Goal: Information Seeking & Learning: Learn about a topic

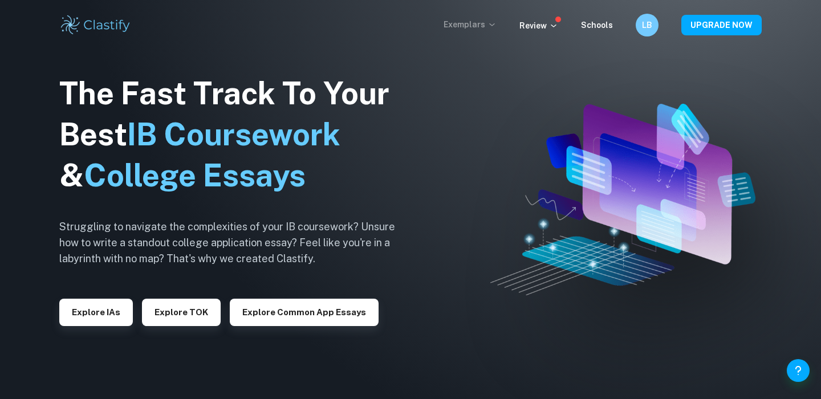
click at [491, 28] on p "Exemplars" at bounding box center [469, 24] width 53 height 13
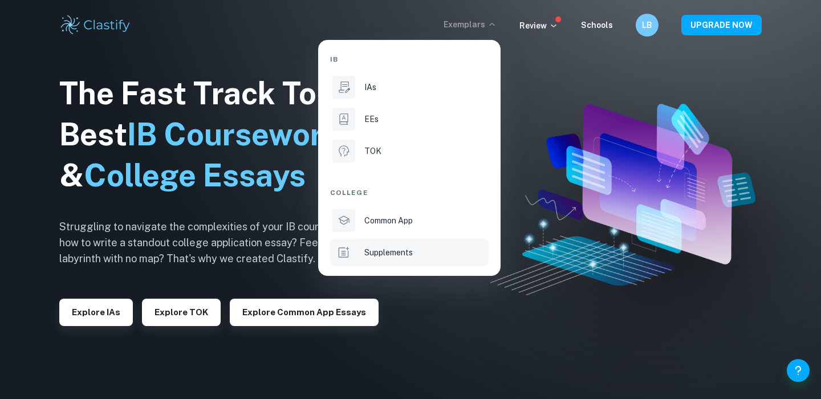
click at [378, 247] on p "Supplements" at bounding box center [388, 252] width 48 height 13
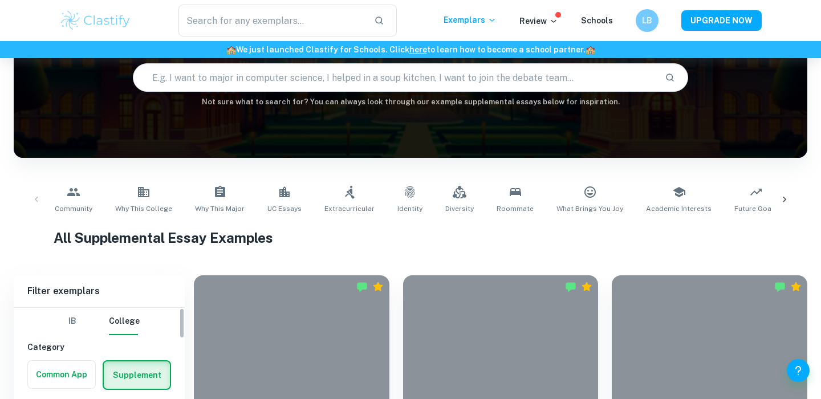
scroll to position [239, 0]
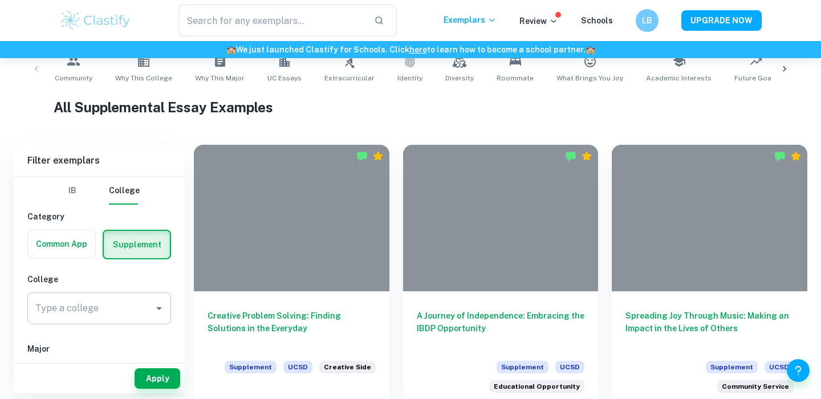
click at [124, 310] on input "Type a college" at bounding box center [90, 308] width 116 height 22
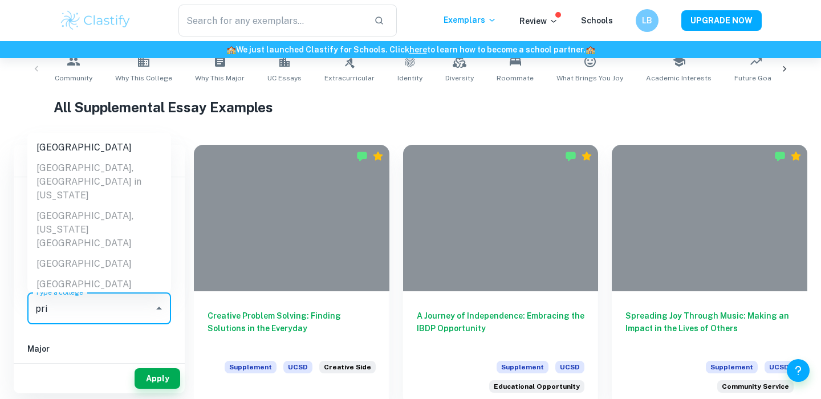
click at [111, 144] on li "[GEOGRAPHIC_DATA]" at bounding box center [99, 147] width 144 height 21
type input "[GEOGRAPHIC_DATA]"
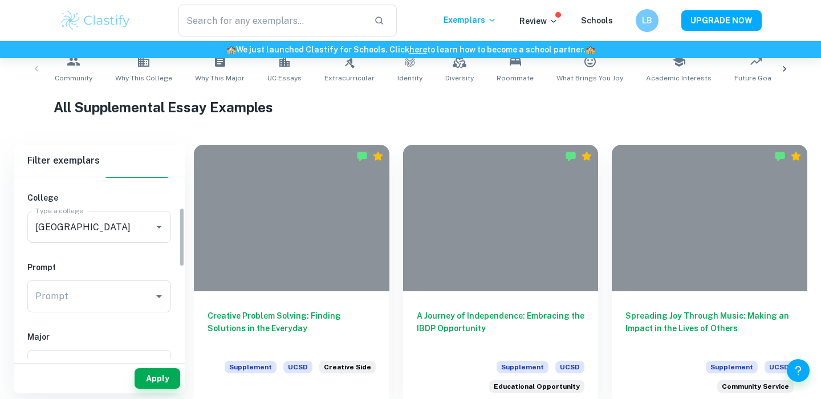
scroll to position [97, 0]
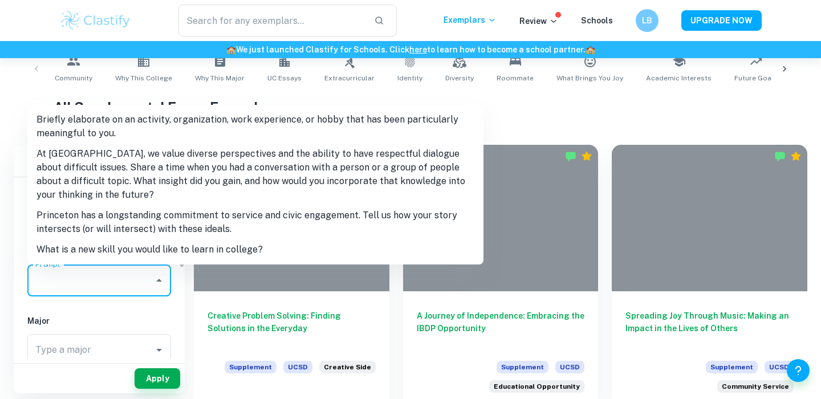
click at [107, 282] on input "Prompt" at bounding box center [90, 281] width 116 height 22
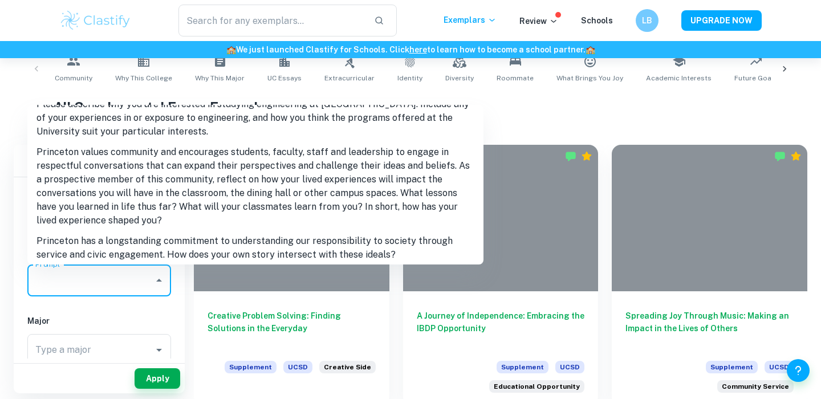
scroll to position [274, 0]
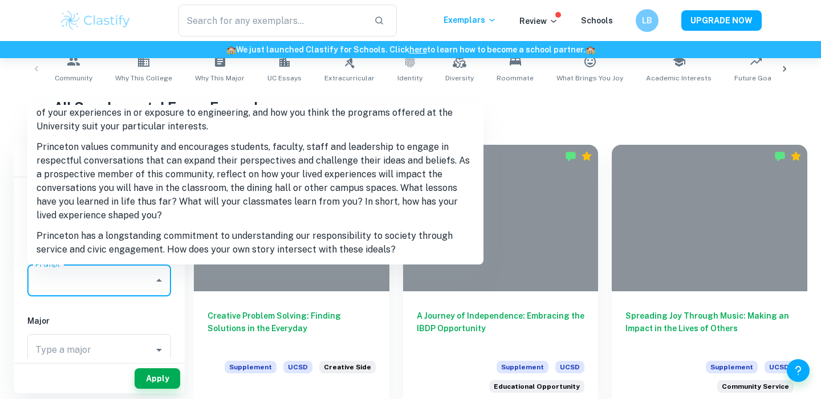
click at [124, 228] on li "Princeton has a longstanding commitment to understanding our responsibility to …" at bounding box center [255, 243] width 456 height 34
type input "Princeton has a longstanding commitment to understanding our responsibility to …"
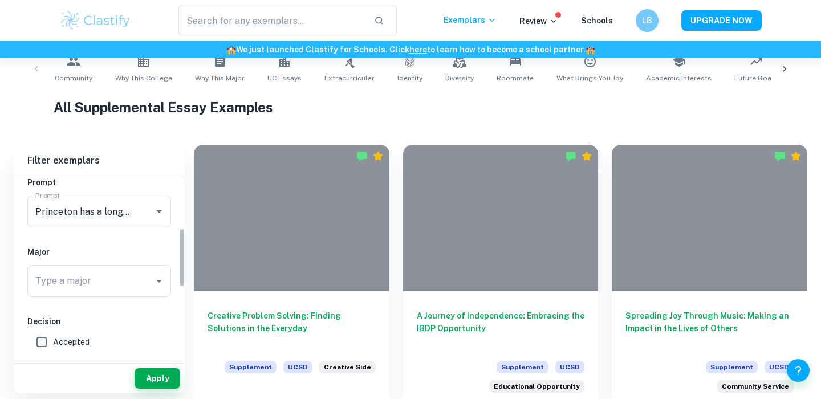
scroll to position [173, 0]
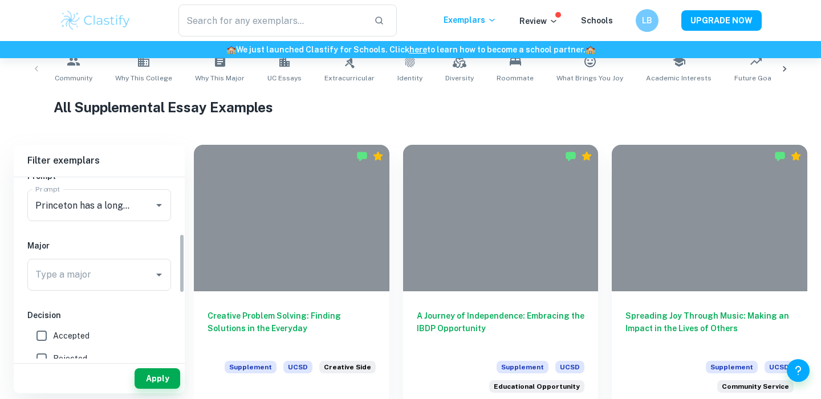
click at [86, 339] on span "Accepted" at bounding box center [71, 335] width 36 height 13
click at [53, 339] on input "Accepted" at bounding box center [41, 335] width 23 height 23
checkbox input "true"
click at [145, 374] on button "Apply" at bounding box center [157, 378] width 46 height 21
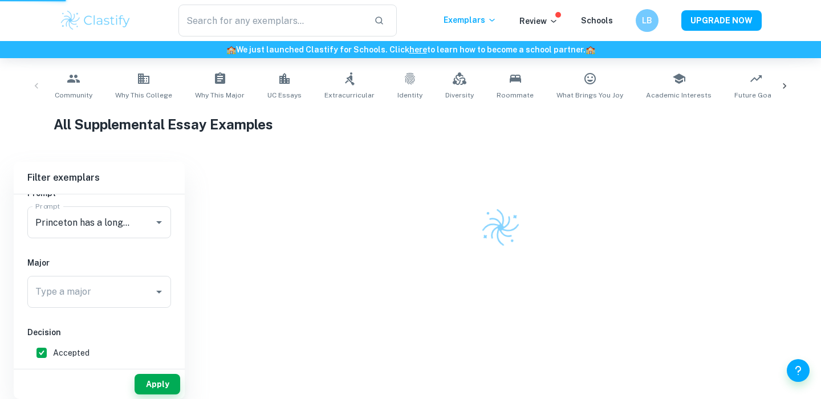
scroll to position [217, 0]
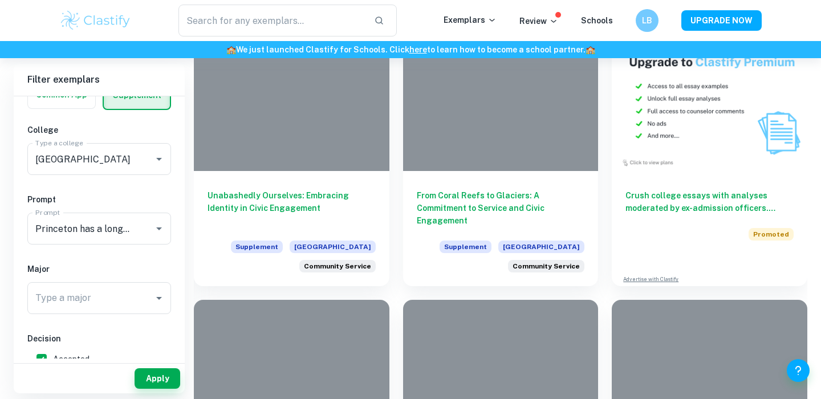
scroll to position [574, 0]
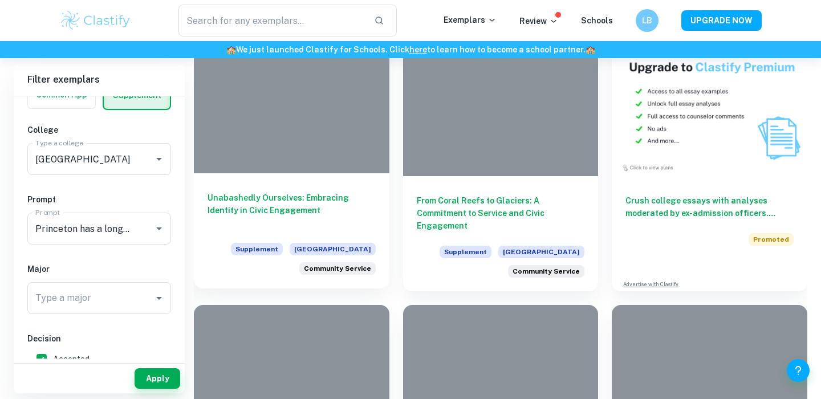
click at [321, 172] on div at bounding box center [291, 100] width 195 height 146
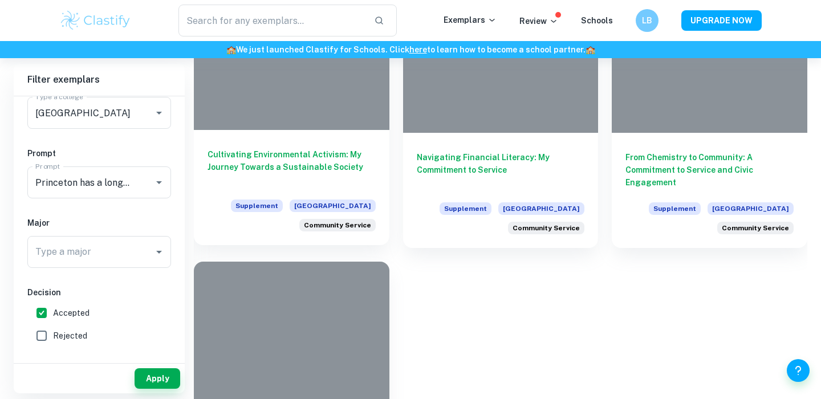
scroll to position [881, 0]
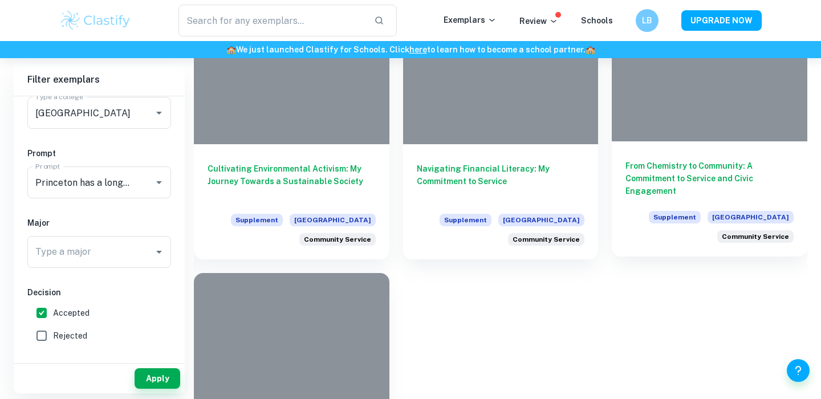
click at [654, 148] on div "From Chemistry to Community: A Commitment to Service and Civic Engagement Suppl…" at bounding box center [709, 198] width 195 height 115
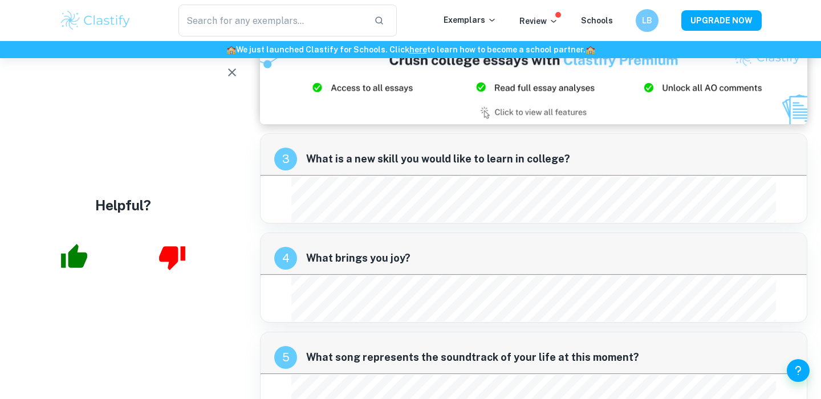
scroll to position [914, 0]
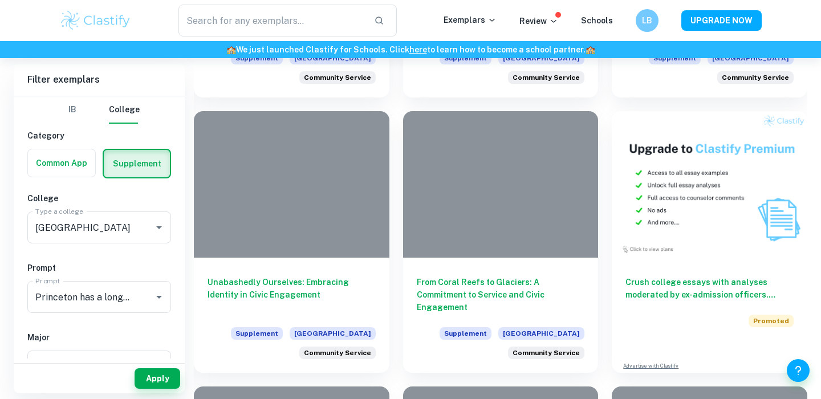
scroll to position [493, 0]
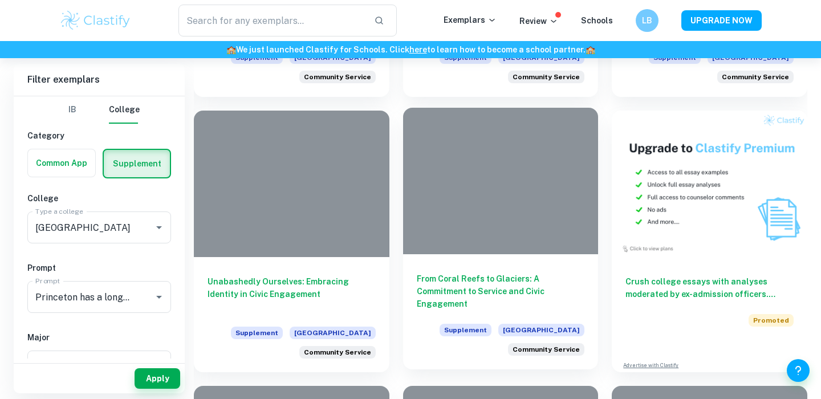
click at [465, 246] on div at bounding box center [500, 181] width 195 height 146
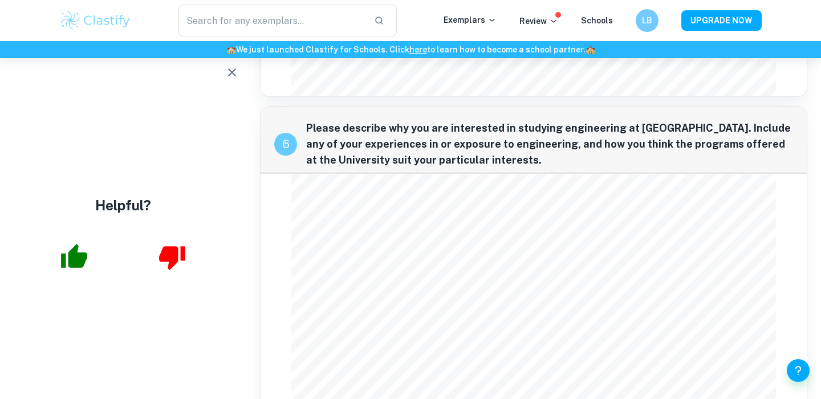
scroll to position [2072, 0]
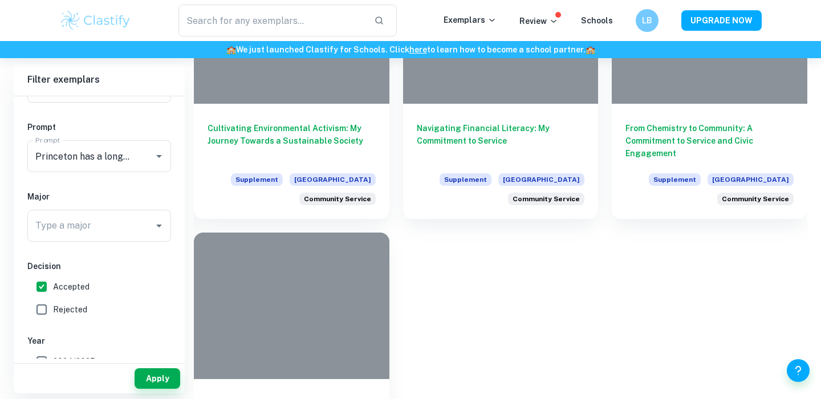
scroll to position [900, 0]
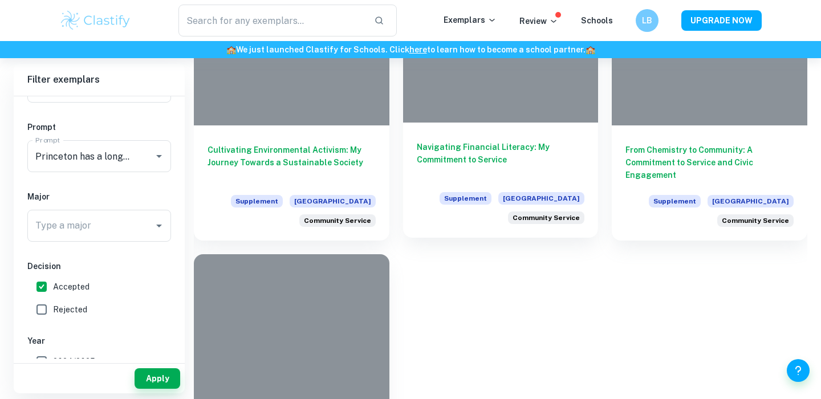
click at [489, 129] on div "Navigating Financial Literacy: My Commitment to Service Supplement Princeton Un…" at bounding box center [500, 180] width 195 height 115
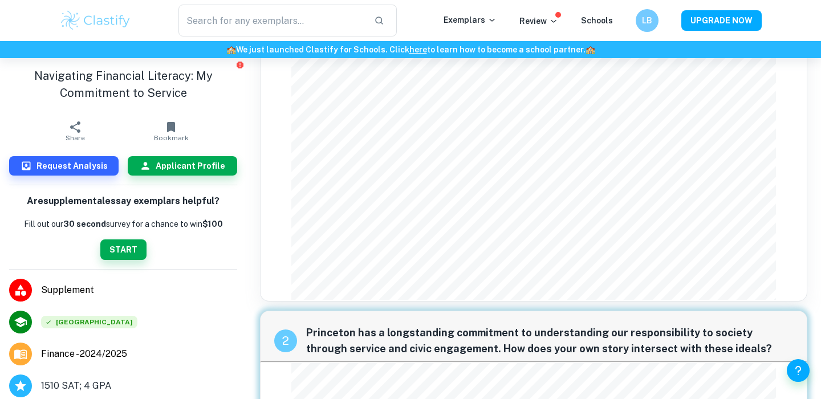
scroll to position [347, 0]
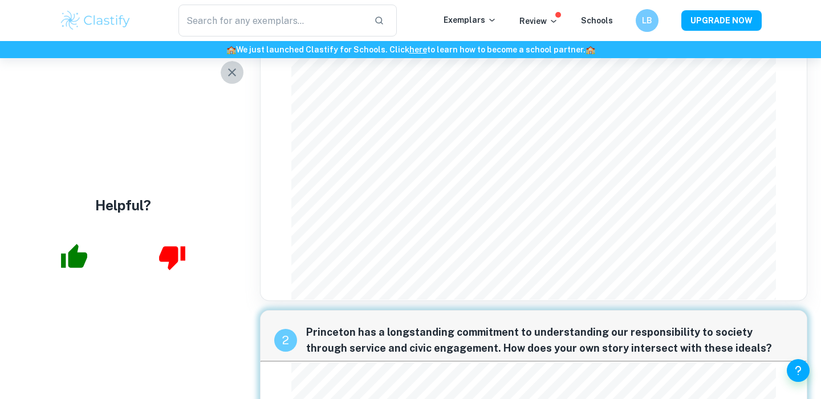
click at [229, 68] on icon "button" at bounding box center [232, 73] width 14 height 14
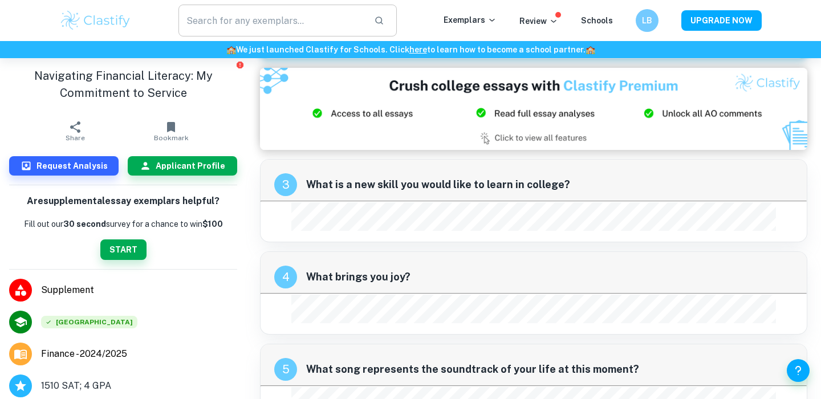
scroll to position [997, 0]
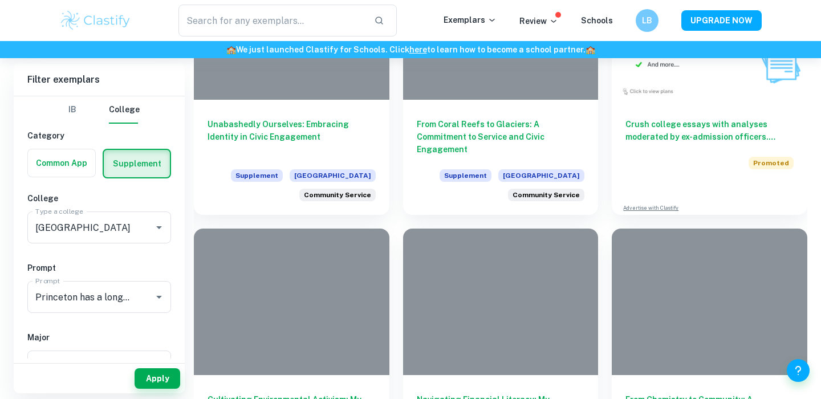
scroll to position [651, 0]
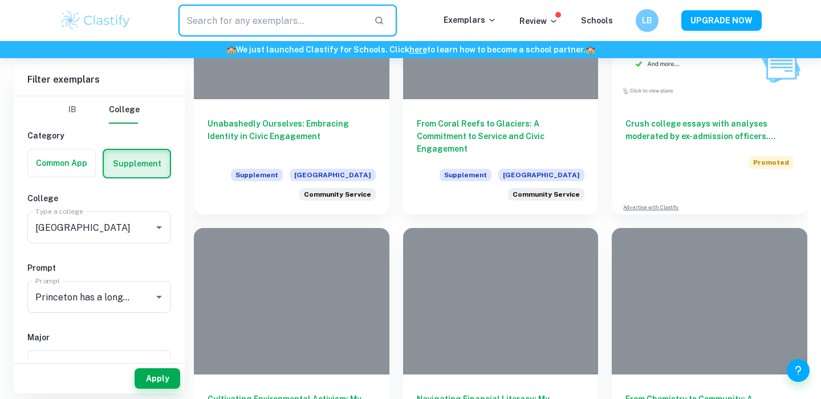
click at [259, 21] on input "text" at bounding box center [271, 21] width 186 height 32
click at [159, 226] on icon "Open" at bounding box center [159, 227] width 6 height 3
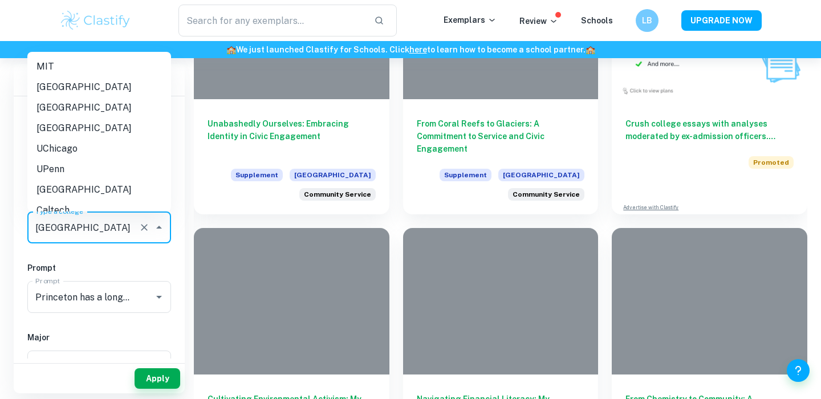
scroll to position [50, 0]
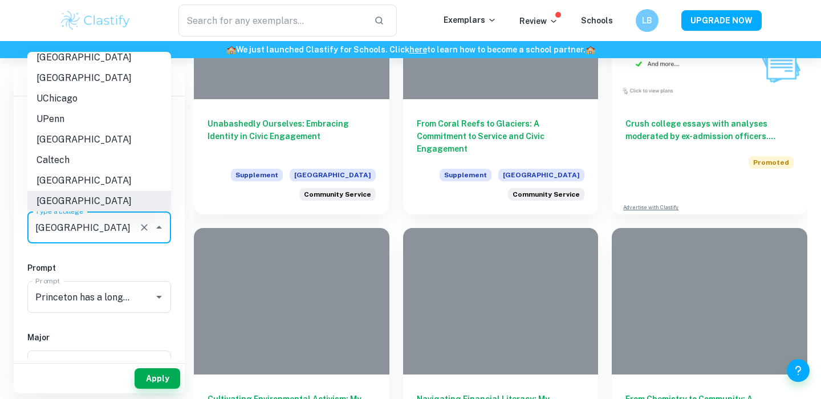
click at [145, 230] on icon "Clear" at bounding box center [143, 227] width 11 height 11
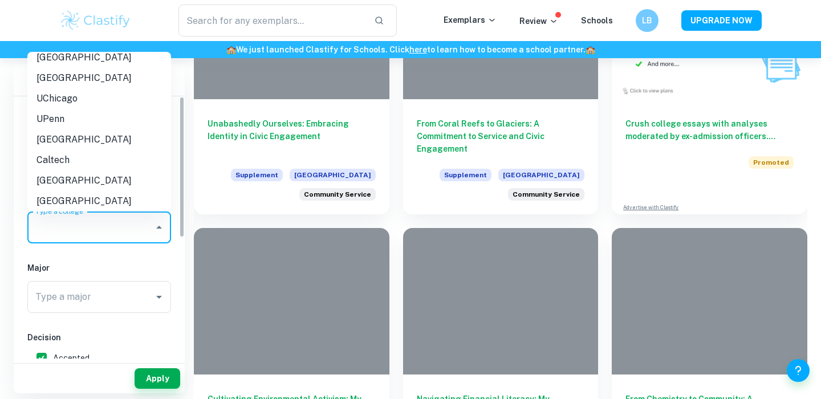
scroll to position [0, 0]
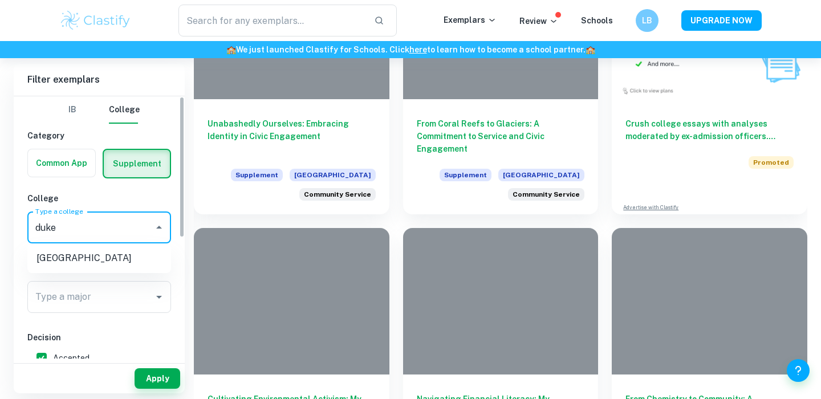
click at [119, 268] on li "[GEOGRAPHIC_DATA]" at bounding box center [99, 258] width 144 height 21
type input "[GEOGRAPHIC_DATA]"
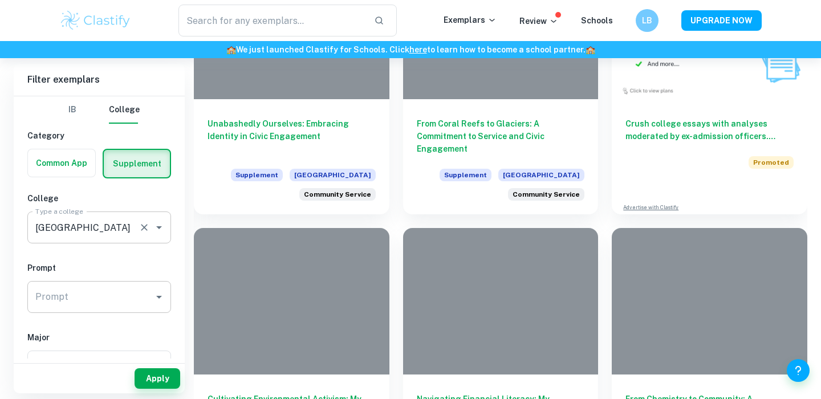
click at [115, 299] on input "Prompt" at bounding box center [90, 297] width 116 height 22
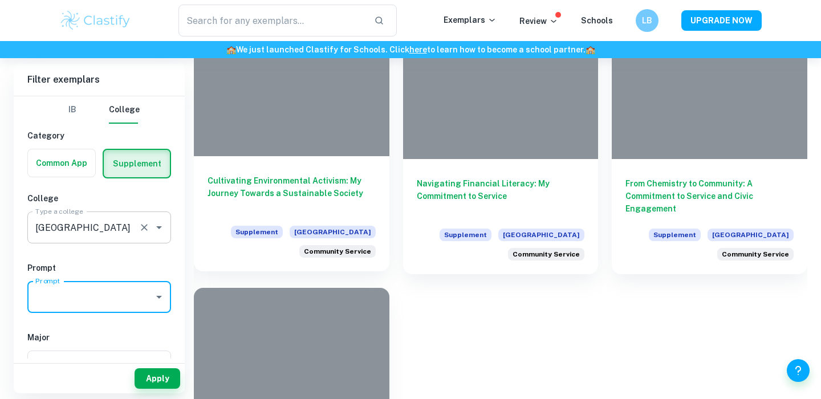
scroll to position [873, 0]
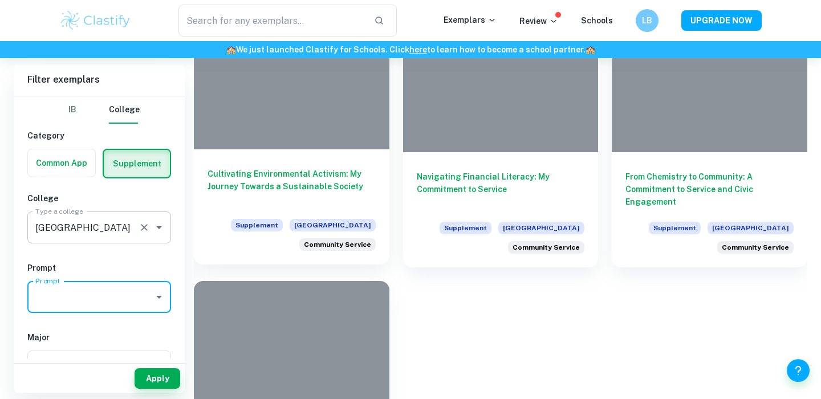
click at [330, 160] on div "Cultivating Environmental Activism: My Journey Towards a Sustainable Society Su…" at bounding box center [291, 206] width 195 height 115
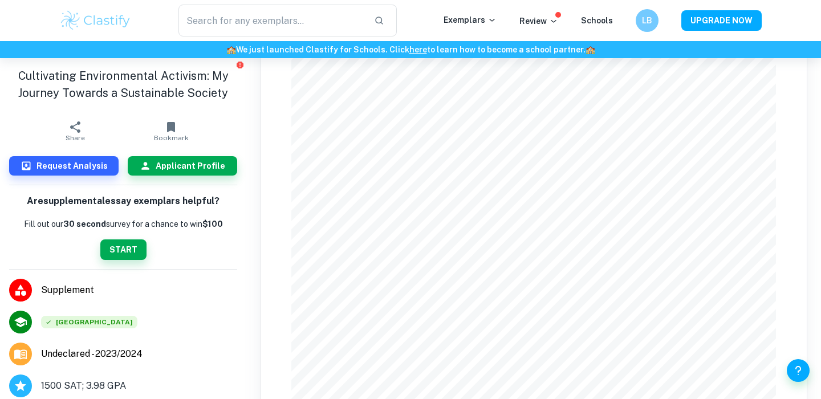
scroll to position [243, 0]
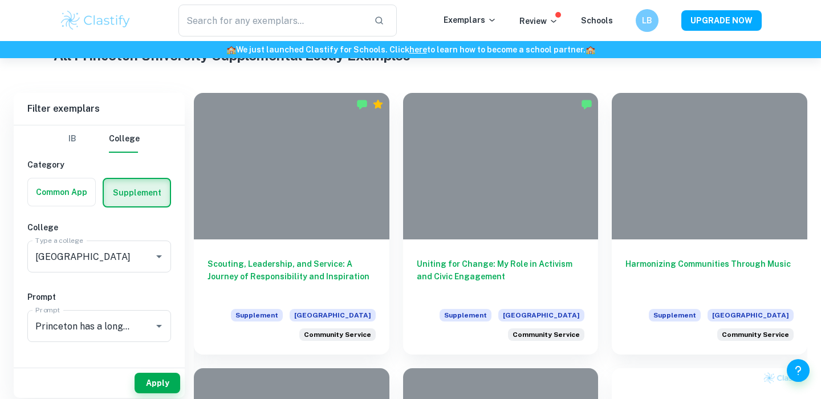
scroll to position [241, 0]
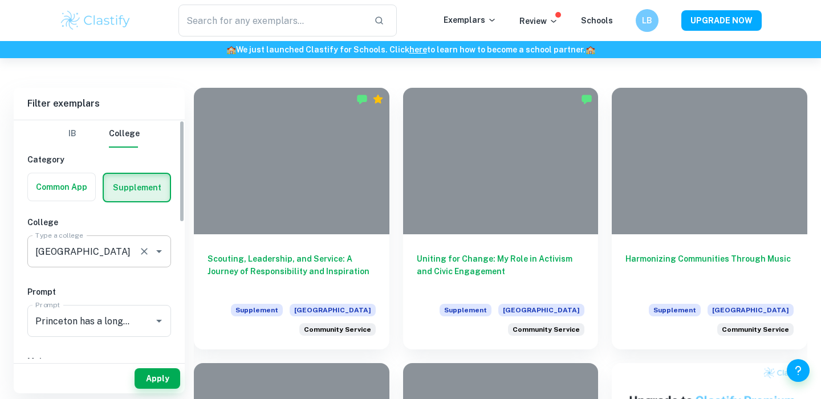
click at [147, 250] on icon "Clear" at bounding box center [143, 251] width 11 height 11
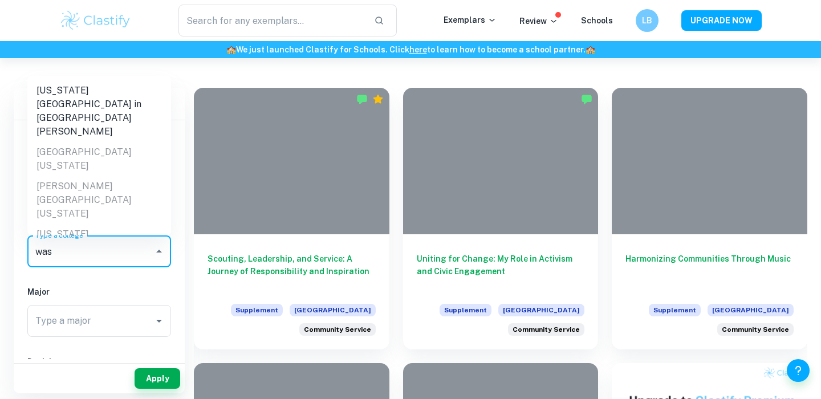
click at [119, 100] on li "[US_STATE][GEOGRAPHIC_DATA] in [GEOGRAPHIC_DATA][PERSON_NAME]" at bounding box center [99, 111] width 144 height 62
type input "[US_STATE][GEOGRAPHIC_DATA] in [GEOGRAPHIC_DATA][PERSON_NAME]"
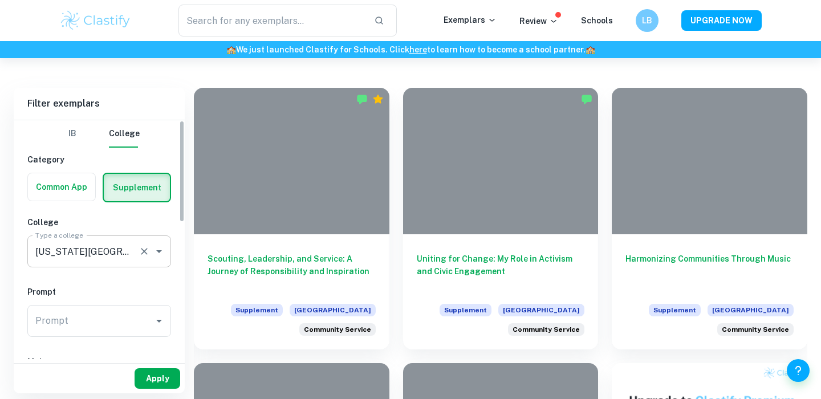
click at [161, 382] on button "Apply" at bounding box center [157, 378] width 46 height 21
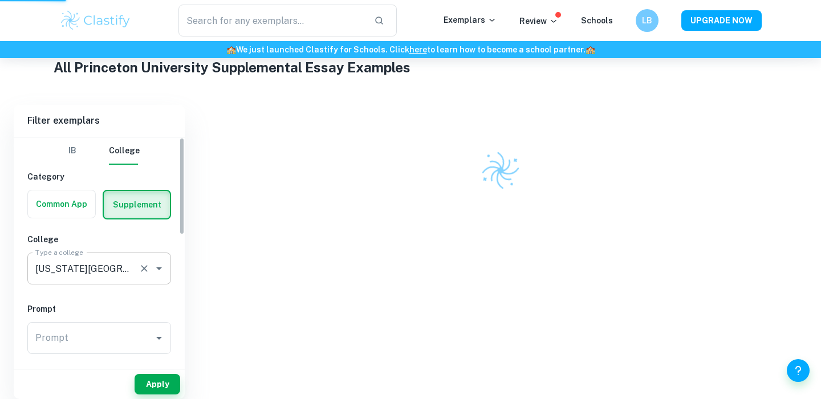
scroll to position [218, 0]
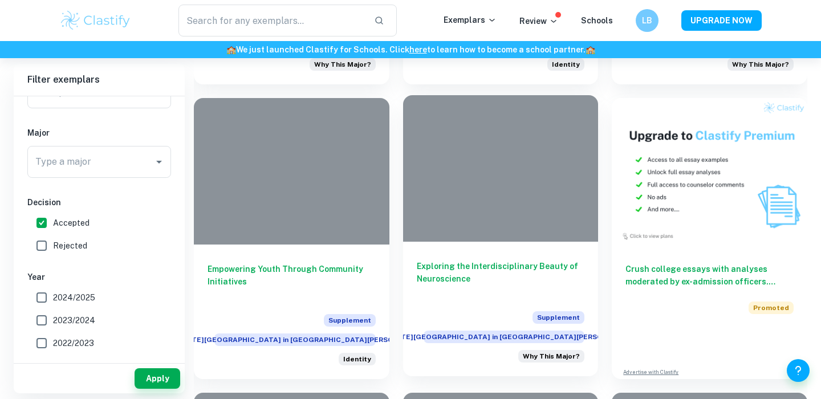
scroll to position [531, 0]
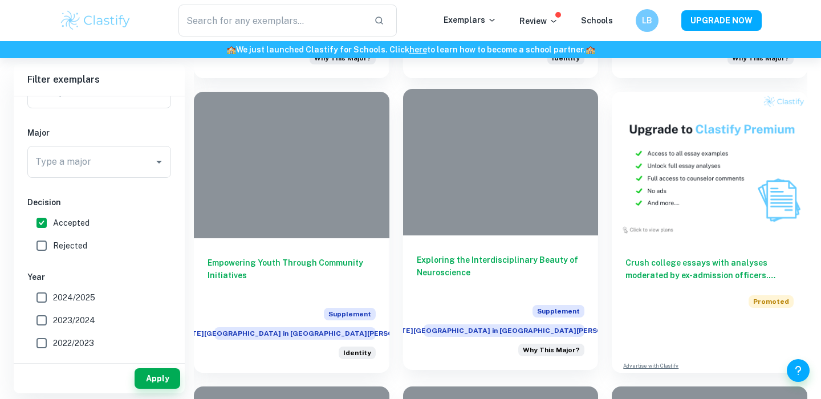
click at [446, 242] on div "Exploring the Interdisciplinary Beauty of Neuroscience Supplement [US_STATE][GE…" at bounding box center [500, 302] width 195 height 134
